Goal: Find specific page/section: Find specific page/section

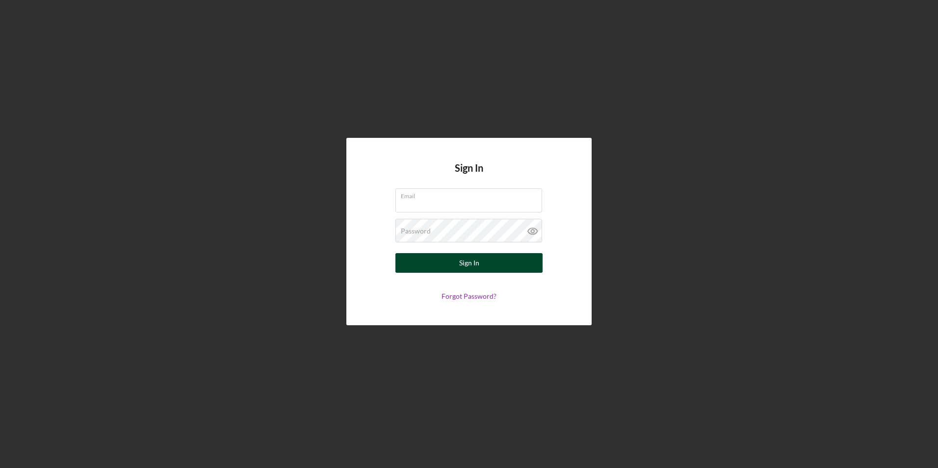
type input "[EMAIL_ADDRESS][DOMAIN_NAME]"
click at [460, 264] on div "Sign In" at bounding box center [469, 263] width 20 height 20
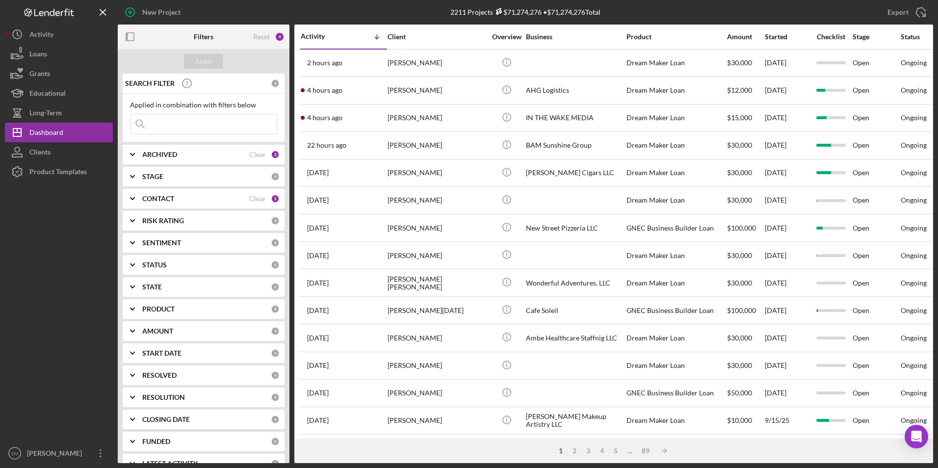
click at [160, 124] on input at bounding box center [203, 124] width 146 height 20
type input "[PERSON_NAME]"
click at [204, 59] on div "Apply" at bounding box center [204, 61] width 18 height 15
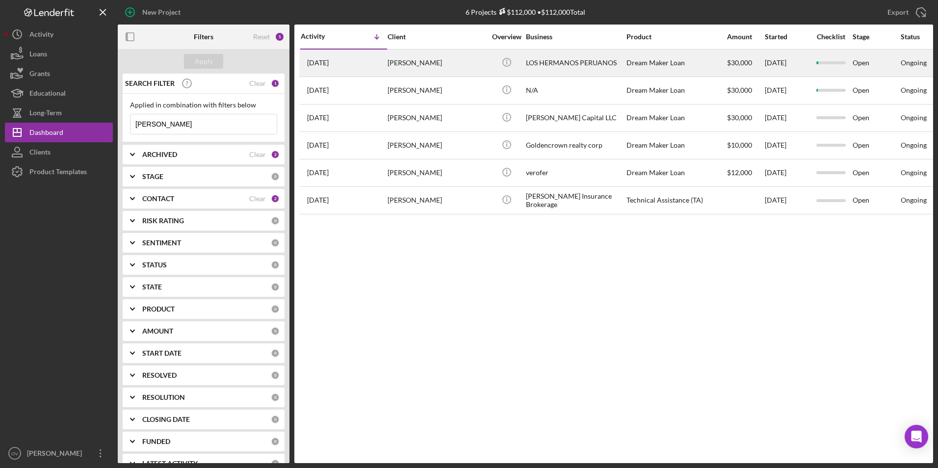
click at [559, 64] on div "LOS HERMANOS PERUANOS" at bounding box center [575, 63] width 98 height 26
